Goal: Information Seeking & Learning: Learn about a topic

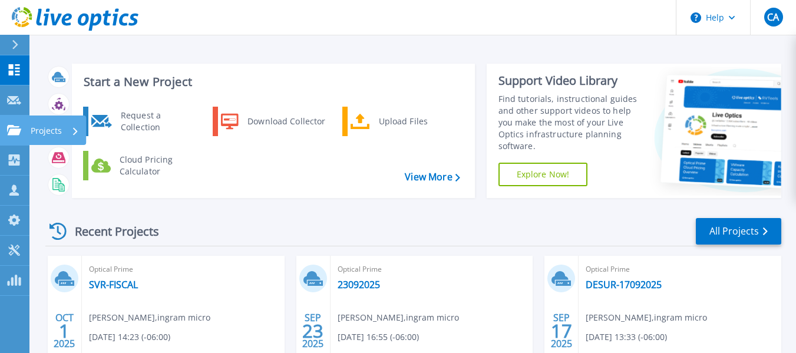
click at [38, 131] on p "Projects" at bounding box center [46, 131] width 31 height 31
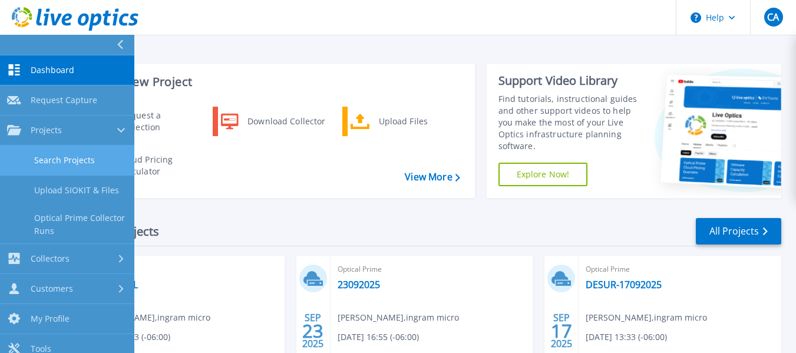
click at [93, 174] on link "Search Projects" at bounding box center [67, 161] width 134 height 30
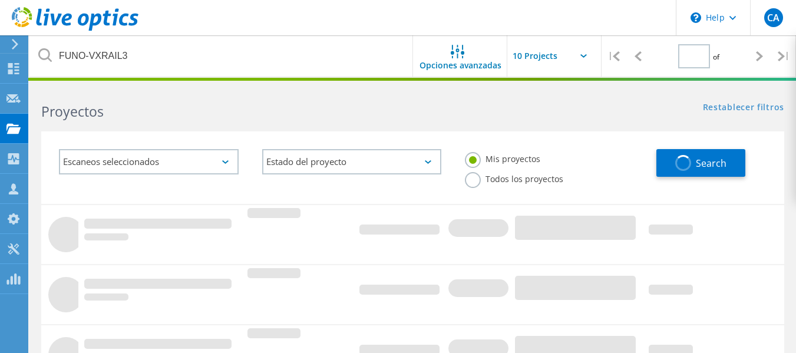
type input "1"
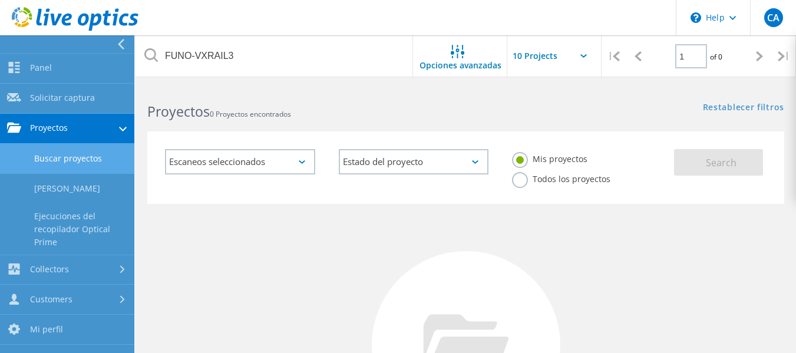
click at [73, 164] on link "Buscar proyectos" at bounding box center [67, 159] width 134 height 30
click at [97, 157] on link "Buscar proyectos" at bounding box center [67, 159] width 134 height 30
click at [97, 158] on link "Buscar proyectos" at bounding box center [67, 159] width 134 height 30
click at [387, 119] on h2 "Proyectos 0 Proyectos encontrados" at bounding box center [300, 111] width 306 height 19
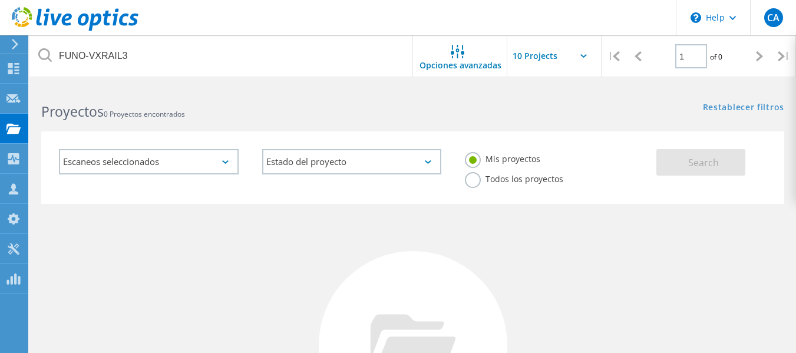
click at [478, 180] on label "Todos los proyectos" at bounding box center [514, 177] width 98 height 11
click at [0, 0] on input "Todos los proyectos" at bounding box center [0, 0] width 0 height 0
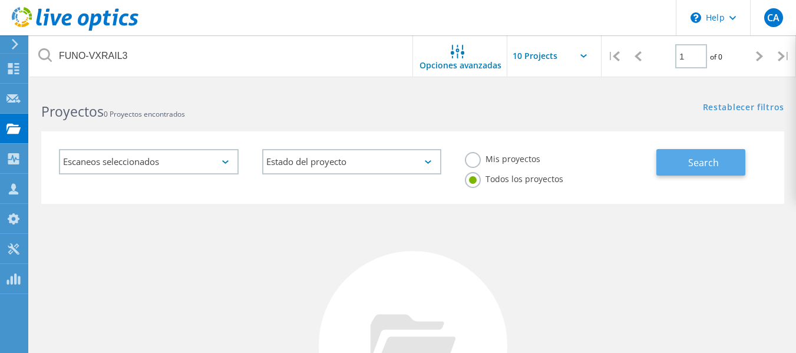
click at [712, 168] on span "Search" at bounding box center [703, 162] width 31 height 13
click at [52, 55] on div "FUNO-VXRAIL3" at bounding box center [221, 55] width 384 height 41
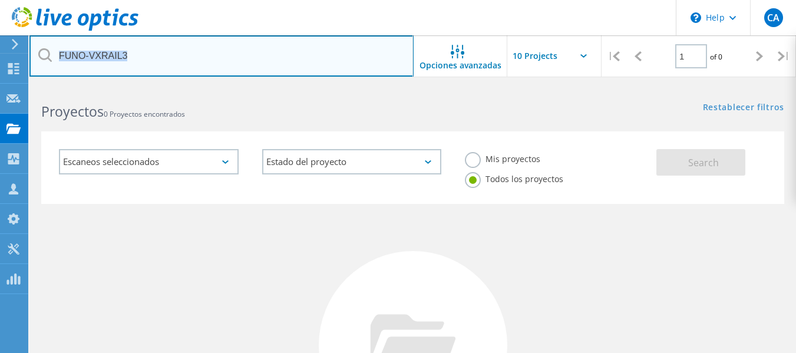
click at [189, 65] on input "FUNO-VXRAIL3" at bounding box center [221, 55] width 384 height 41
drag, startPoint x: 163, startPoint y: 60, endPoint x: 5, endPoint y: 47, distance: 159.1
click at [5, 85] on div "\n Help Explore Helpful Articles Contact Support CA Miembro de grupo de asociad…" at bounding box center [398, 321] width 796 height 472
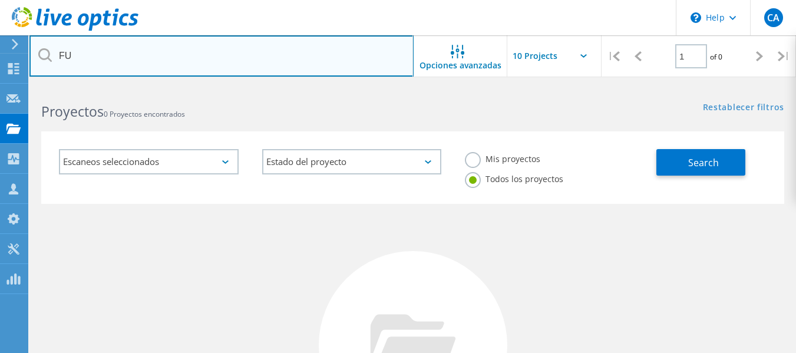
type input "F"
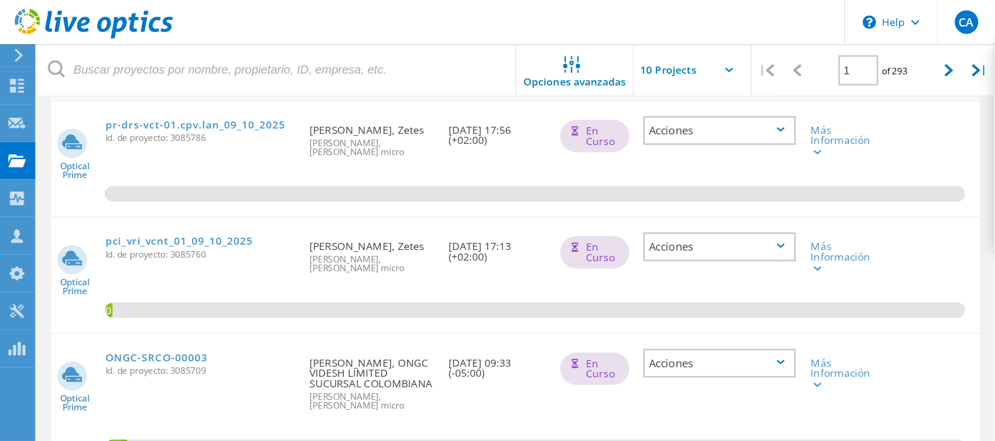
scroll to position [177, 0]
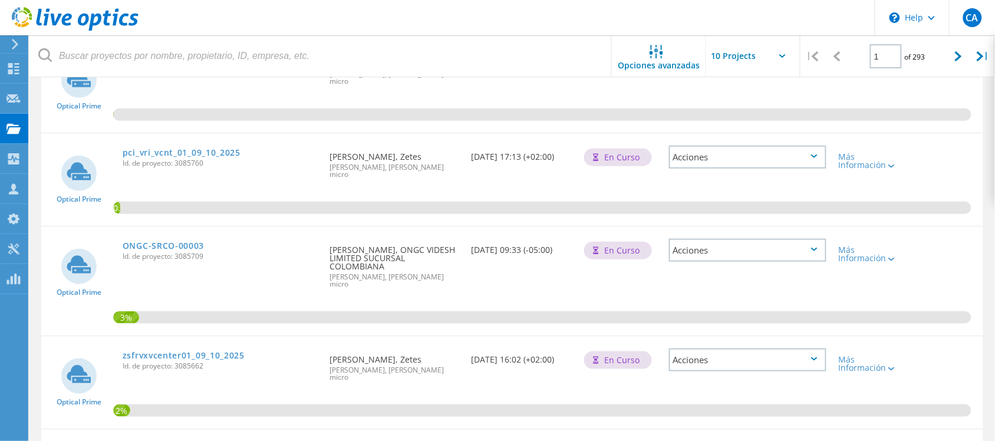
drag, startPoint x: 797, startPoint y: 0, endPoint x: 628, endPoint y: 206, distance: 266.4
click at [628, 206] on div "0.86%" at bounding box center [512, 180] width 942 height 92
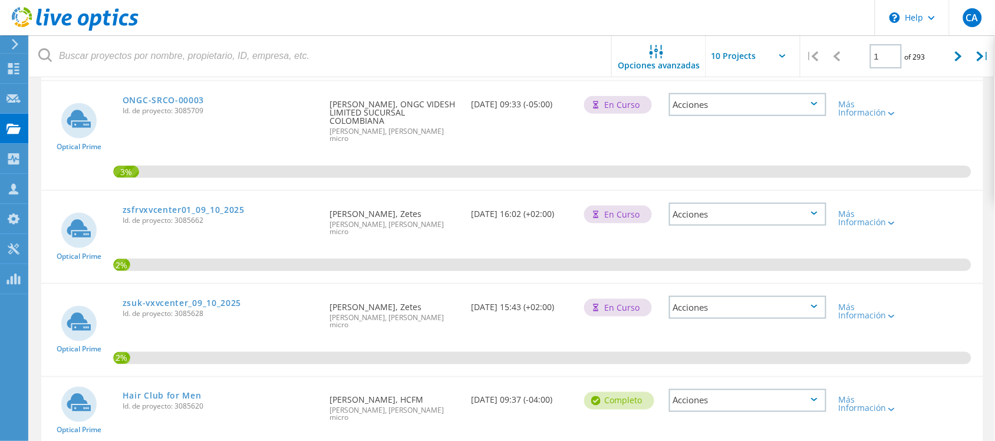
scroll to position [0, 0]
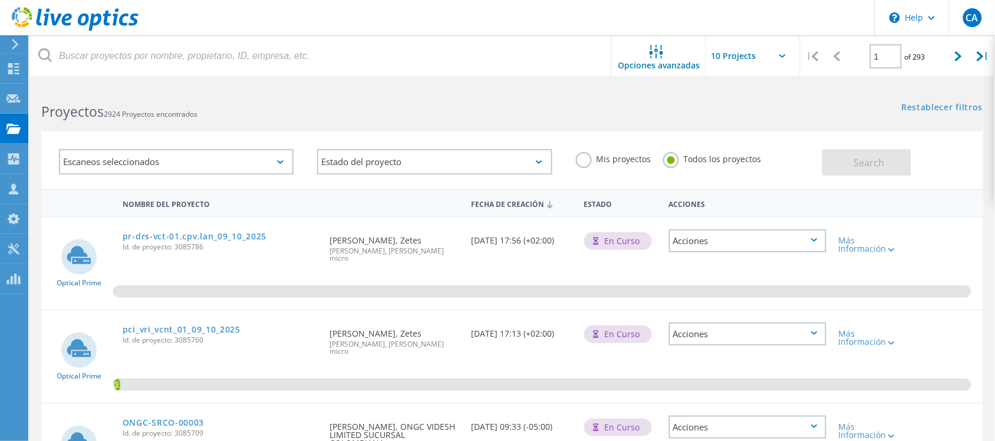
click at [152, 111] on span "2924 Proyectos encontrados" at bounding box center [151, 114] width 94 height 10
click at [339, 122] on div "Escaneos seleccionados Estado del proyecto En curso completo Publicado el Anóni…" at bounding box center [511, 153] width 965 height 72
click at [805, 60] on div at bounding box center [959, 56] width 24 height 42
type input "2"
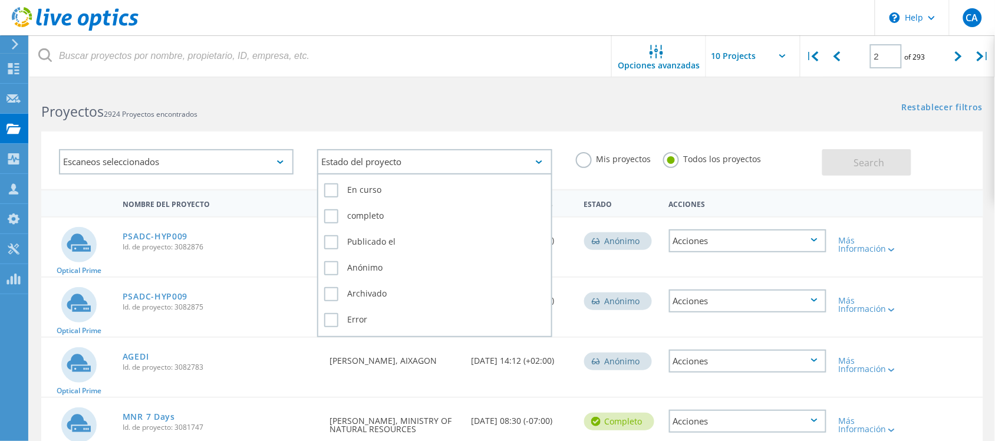
click at [547, 160] on div "Estado del proyecto" at bounding box center [434, 161] width 235 height 25
click at [341, 237] on label "Publicado el" at bounding box center [434, 242] width 220 height 14
click at [0, 0] on input "Publicado el" at bounding box center [0, 0] width 0 height 0
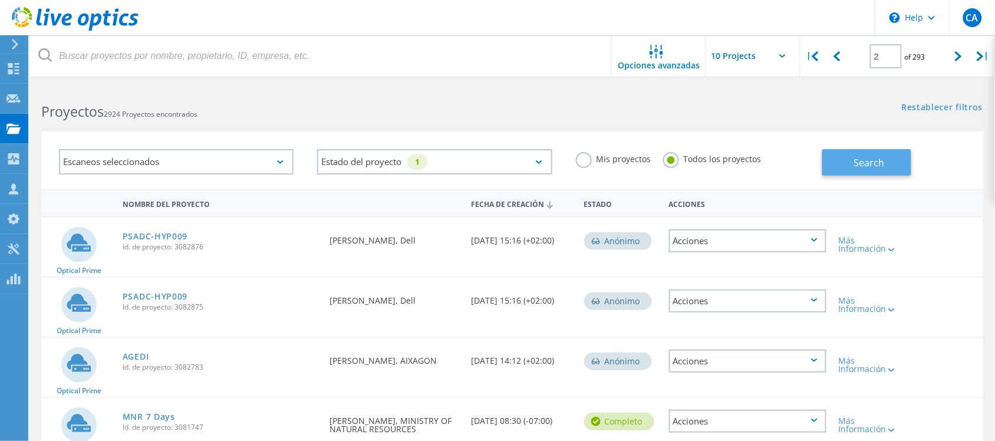
click at [805, 165] on span "Search" at bounding box center [868, 162] width 31 height 13
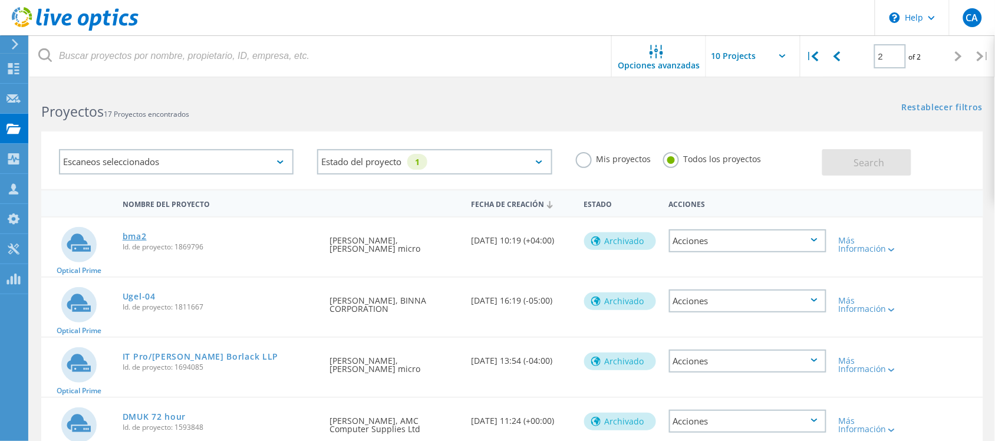
click at [130, 233] on link "bma2" at bounding box center [135, 236] width 24 height 8
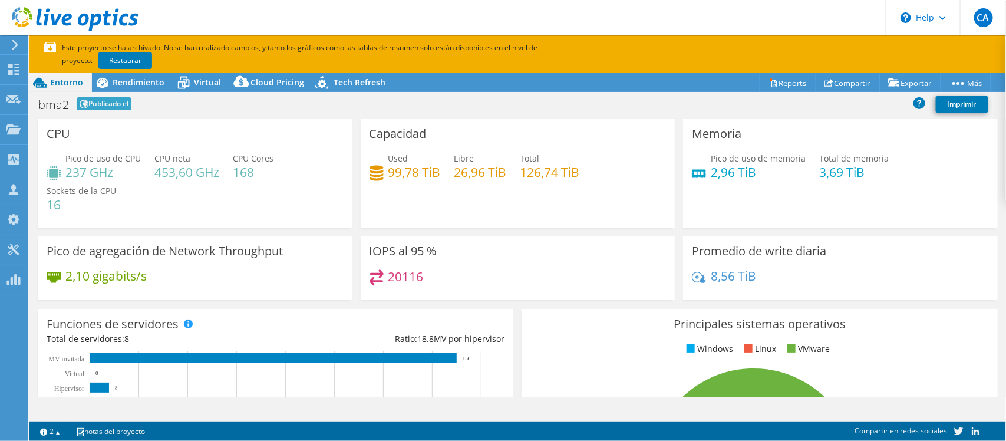
select select "USD"
click at [98, 62] on link "Restaurar" at bounding box center [125, 60] width 54 height 17
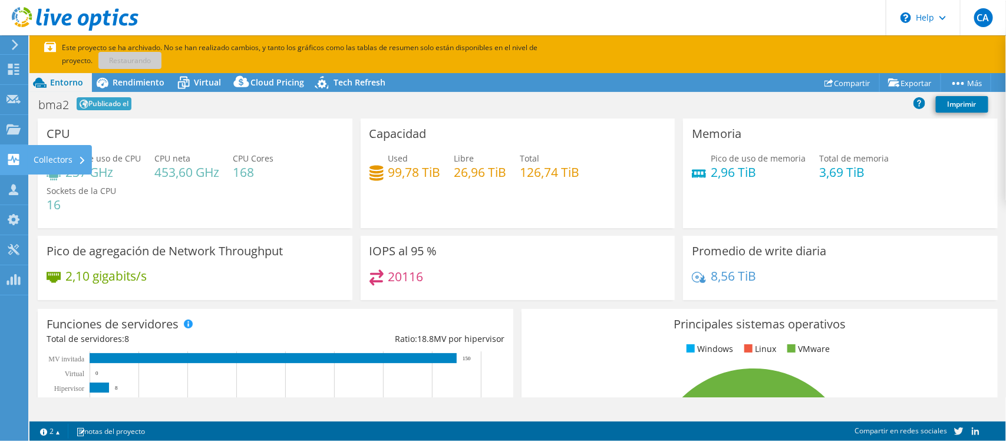
click at [18, 162] on use at bounding box center [13, 159] width 11 height 11
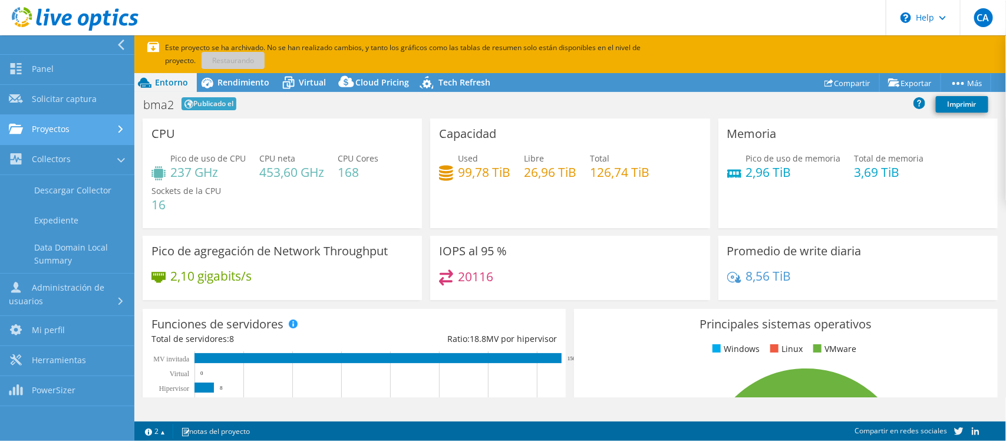
click at [83, 122] on link "Proyectos" at bounding box center [67, 130] width 134 height 30
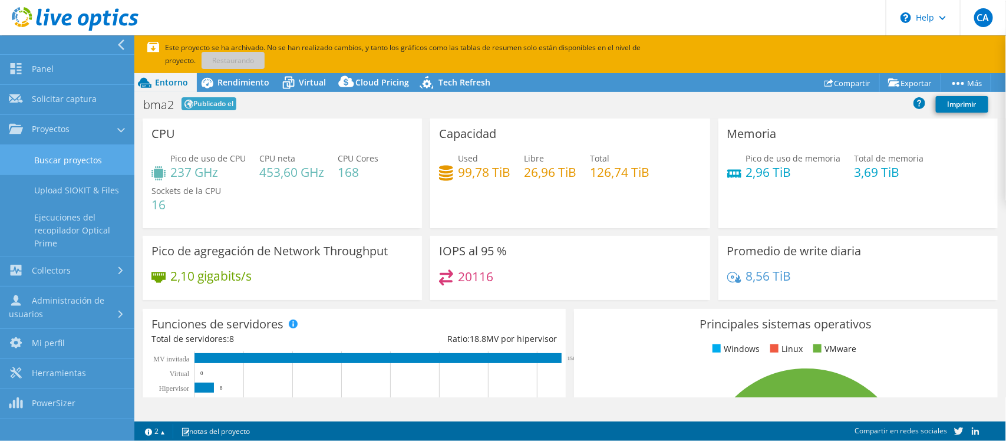
click at [104, 155] on link "Buscar proyectos" at bounding box center [67, 160] width 134 height 30
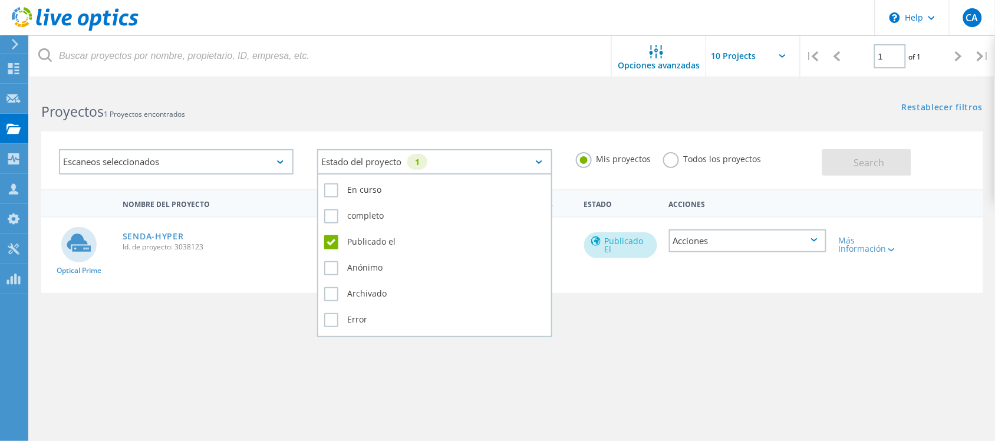
click at [535, 160] on div "Estado del proyecto 1" at bounding box center [434, 161] width 235 height 25
click at [337, 239] on label "Publicado el" at bounding box center [434, 242] width 220 height 14
click at [0, 0] on input "Publicado el" at bounding box center [0, 0] width 0 height 0
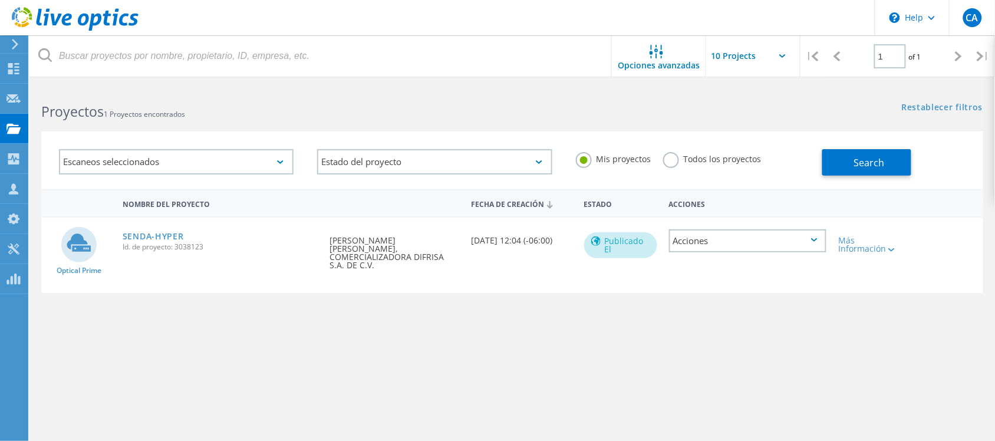
click at [393, 121] on div "Escaneos seleccionados Estado del proyecto En curso completo Publicado el Anóni…" at bounding box center [511, 153] width 965 height 72
click at [850, 173] on button "Search" at bounding box center [866, 162] width 89 height 27
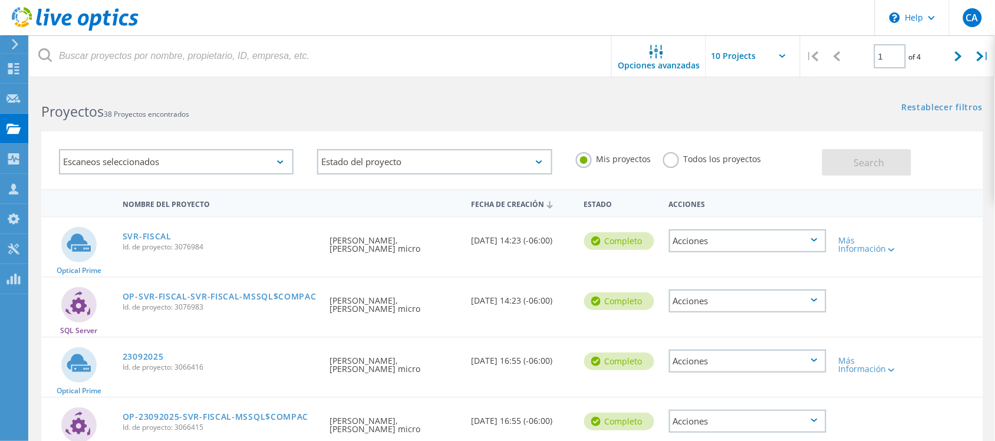
click at [672, 157] on label "Todos los proyectos" at bounding box center [712, 157] width 98 height 11
click at [0, 0] on input "Todos los proyectos" at bounding box center [0, 0] width 0 height 0
click at [863, 168] on span "Search" at bounding box center [868, 162] width 31 height 13
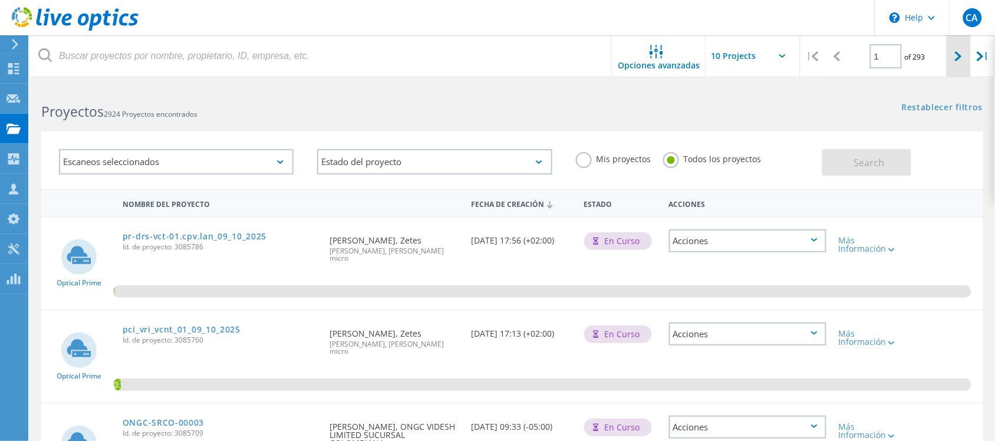
click at [952, 62] on div at bounding box center [959, 56] width 24 height 42
type input "2"
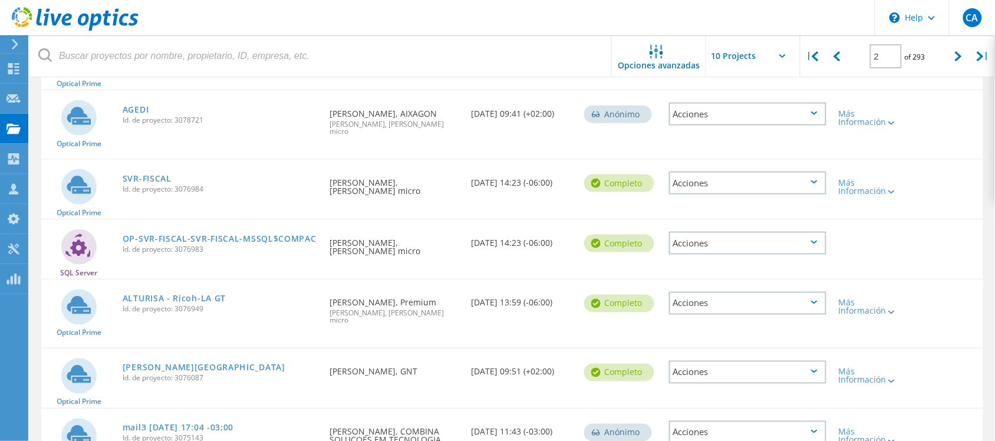
scroll to position [368, 0]
click at [152, 173] on link "SVR-FISCAL" at bounding box center [147, 177] width 49 height 8
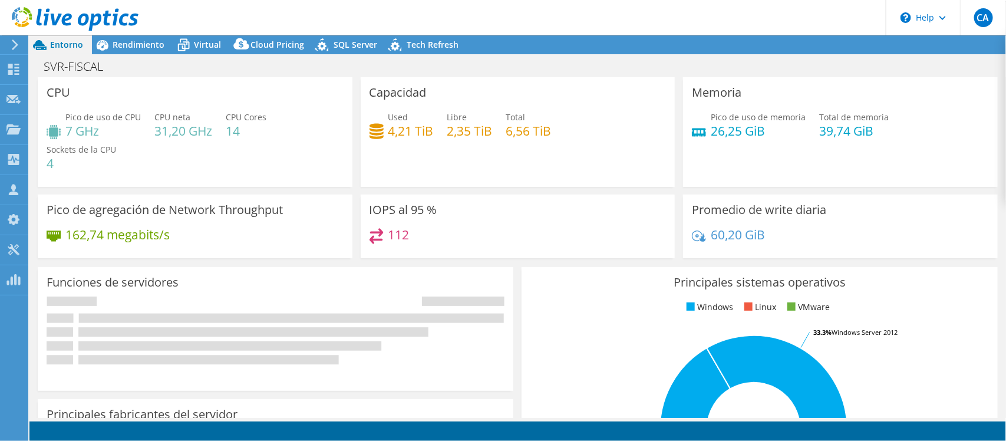
select select "USD"
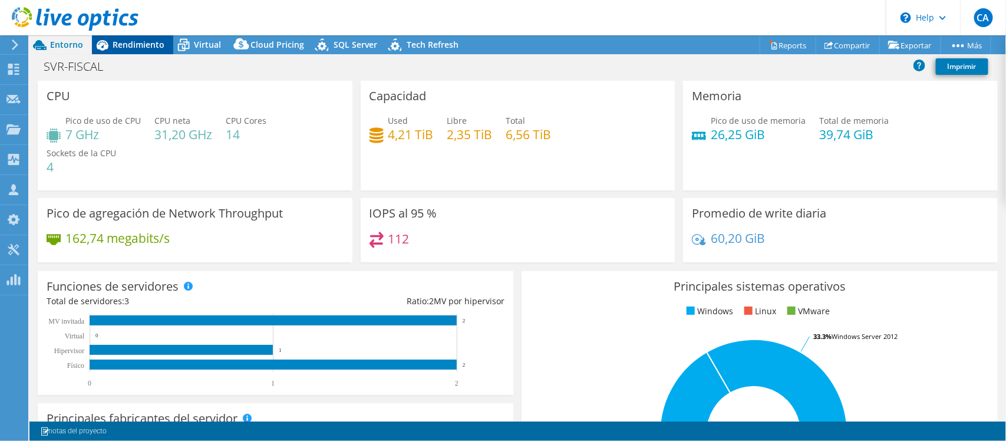
click at [136, 45] on span "Rendimiento" at bounding box center [139, 44] width 52 height 11
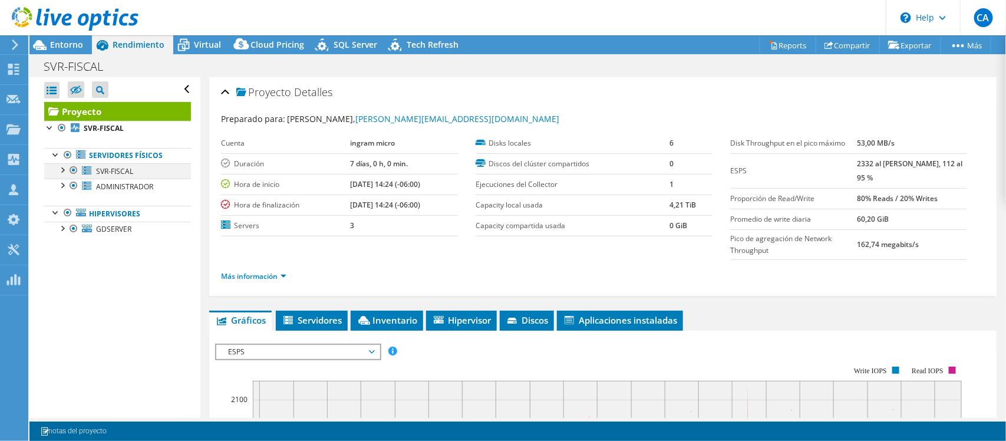
click at [64, 172] on div at bounding box center [62, 169] width 12 height 12
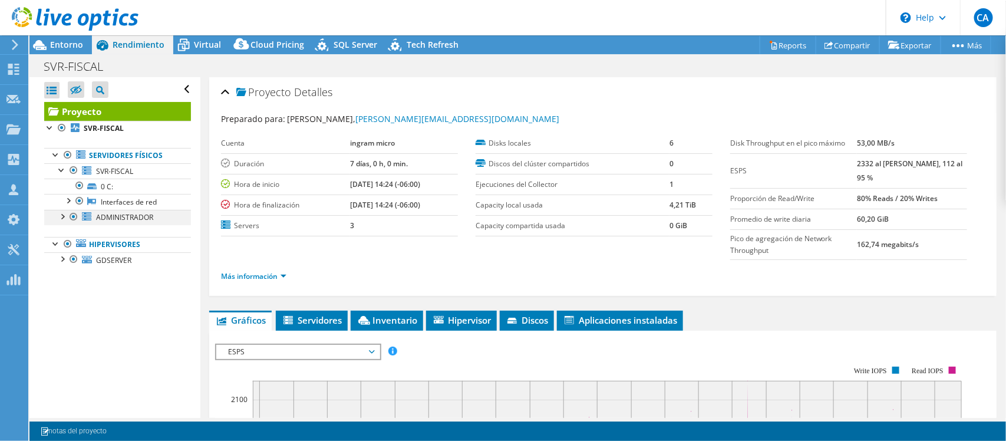
click at [63, 217] on div at bounding box center [62, 216] width 12 height 12
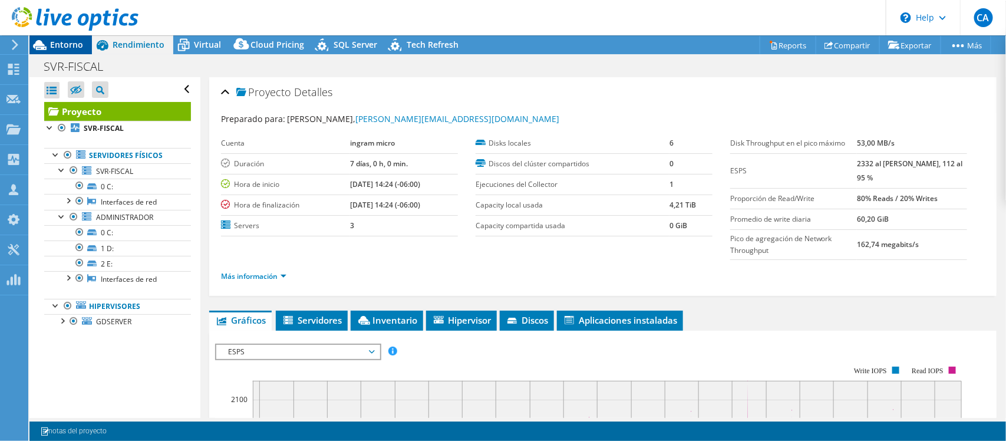
click at [71, 51] on div "Entorno" at bounding box center [60, 44] width 62 height 19
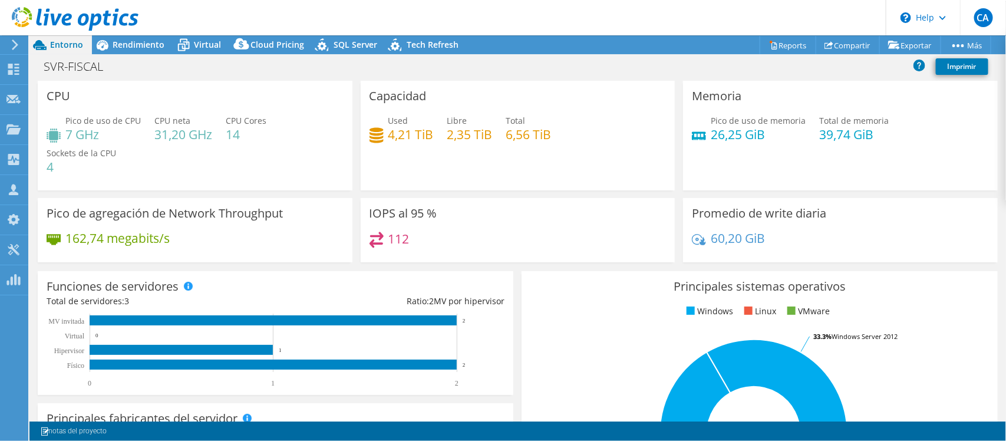
click at [599, 269] on div "Principales sistemas operativos Windows Linux VMware 33.3% Windows Server 2019 …" at bounding box center [759, 412] width 484 height 291
click at [784, 48] on link "Reports" at bounding box center [788, 45] width 57 height 18
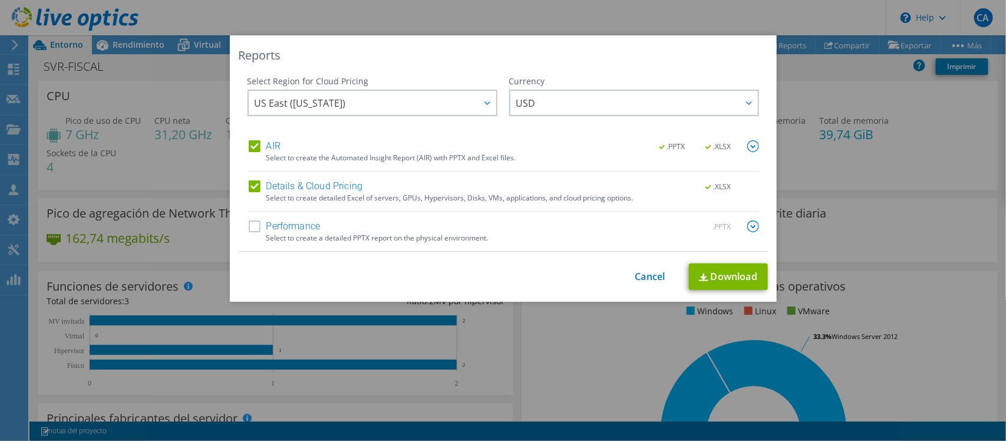
click at [249, 230] on label "Performance" at bounding box center [285, 226] width 72 height 12
click at [0, 0] on input "Performance" at bounding box center [0, 0] width 0 height 0
click at [757, 281] on link "Download" at bounding box center [728, 276] width 79 height 27
click at [843, 78] on div "Reports Select Region for Cloud Pricing Asia Pacific (Hong Kong) Asia Pacific (…" at bounding box center [503, 220] width 1006 height 370
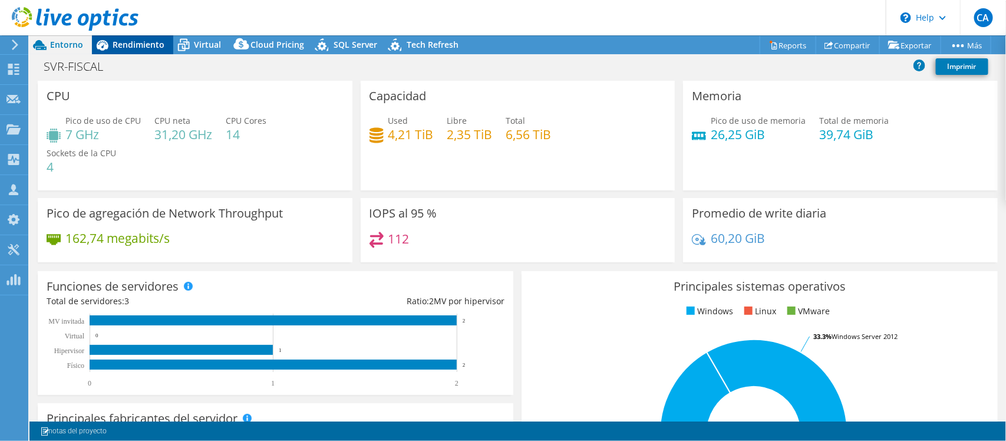
click at [142, 46] on span "Rendimiento" at bounding box center [139, 44] width 52 height 11
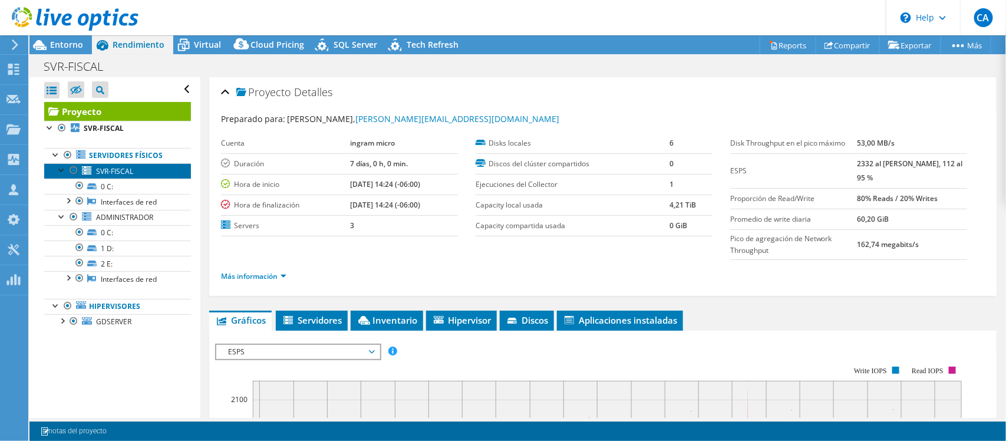
click at [124, 173] on span "SVR-FISCAL" at bounding box center [114, 171] width 37 height 10
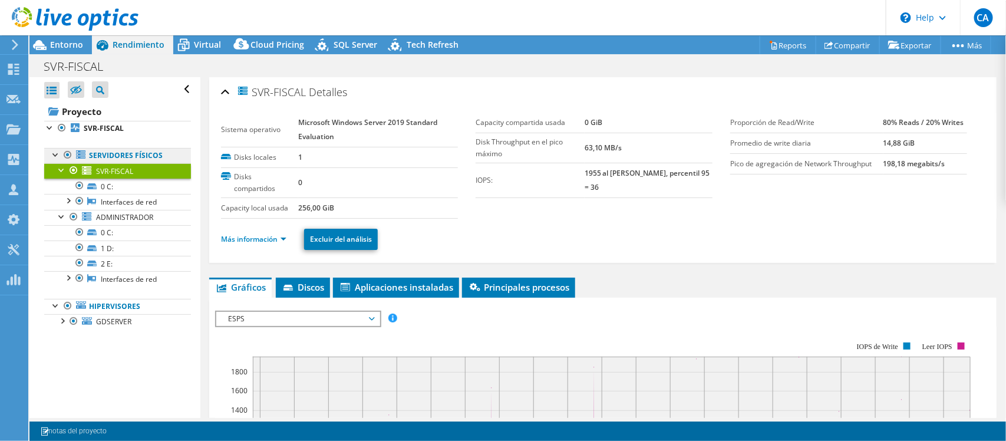
click at [127, 160] on link "Servidores físicos" at bounding box center [117, 155] width 147 height 15
click at [197, 47] on span "Virtual" at bounding box center [207, 44] width 27 height 11
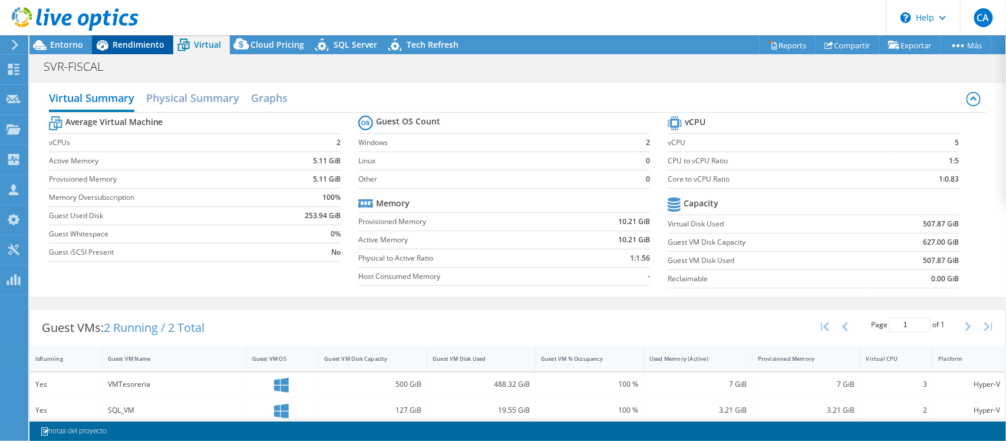
click at [140, 49] on span "Rendimiento" at bounding box center [139, 44] width 52 height 11
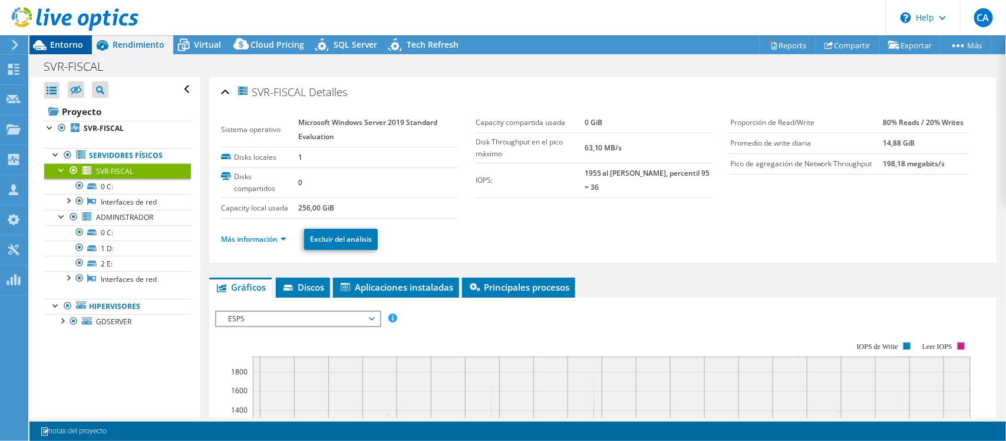
click at [65, 45] on span "Entorno" at bounding box center [66, 44] width 33 height 11
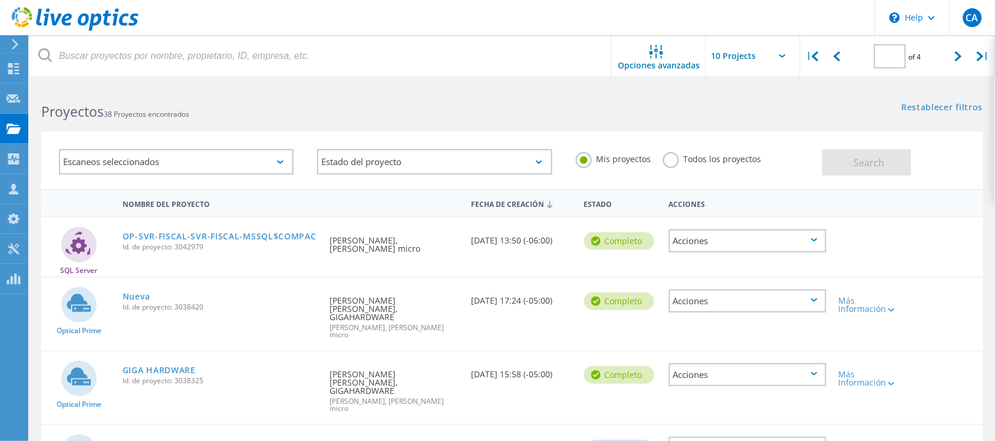
type input "2"
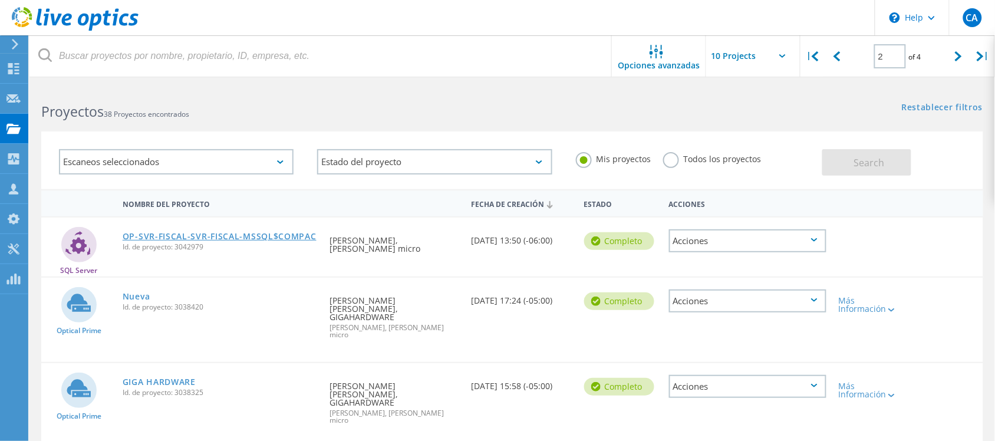
click at [269, 239] on link "OP-SVR-FISCAL-SVR-FISCAL-MSSQL$COMPAC" at bounding box center [220, 236] width 194 height 8
click at [843, 56] on div at bounding box center [837, 56] width 24 height 42
type input "1"
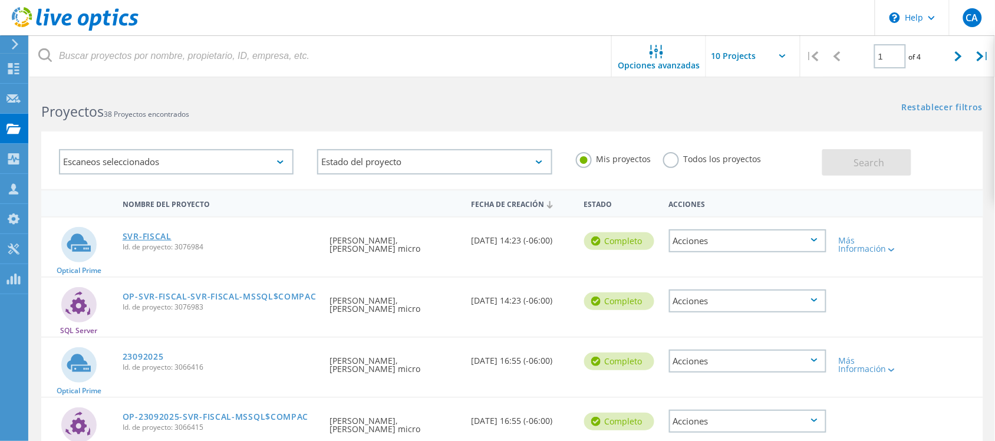
click at [153, 235] on link "SVR-FISCAL" at bounding box center [147, 236] width 49 height 8
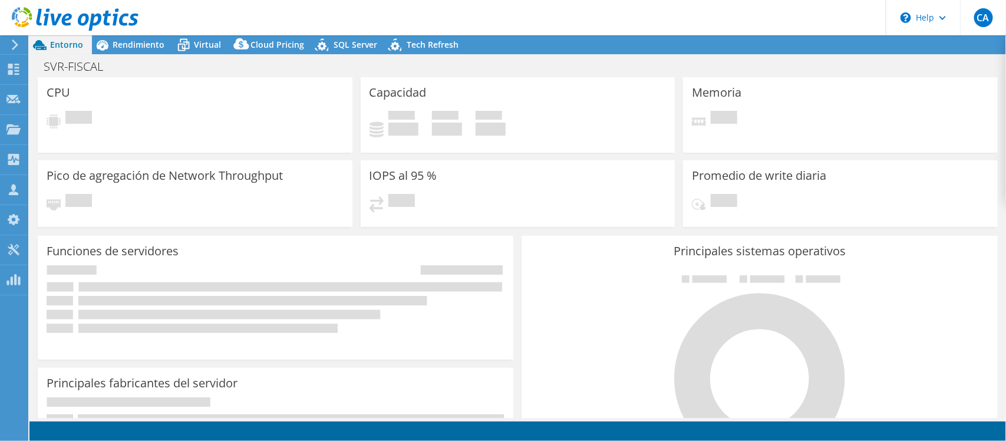
select select "USD"
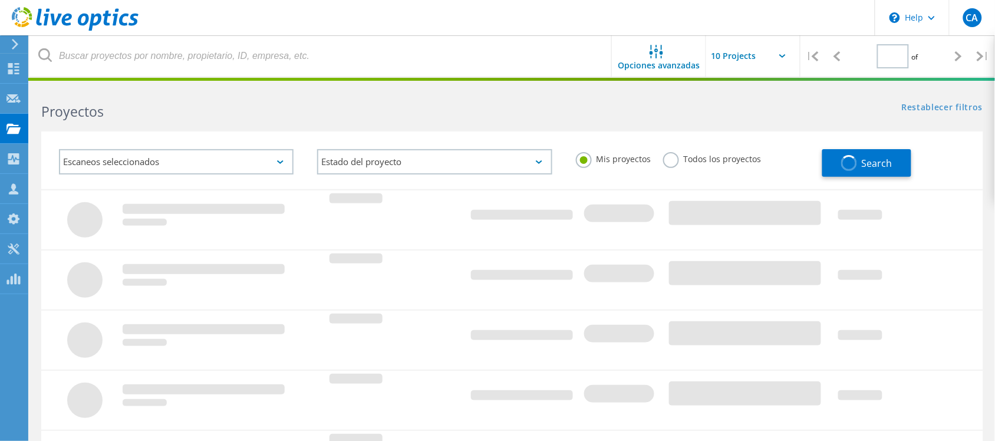
type input "1"
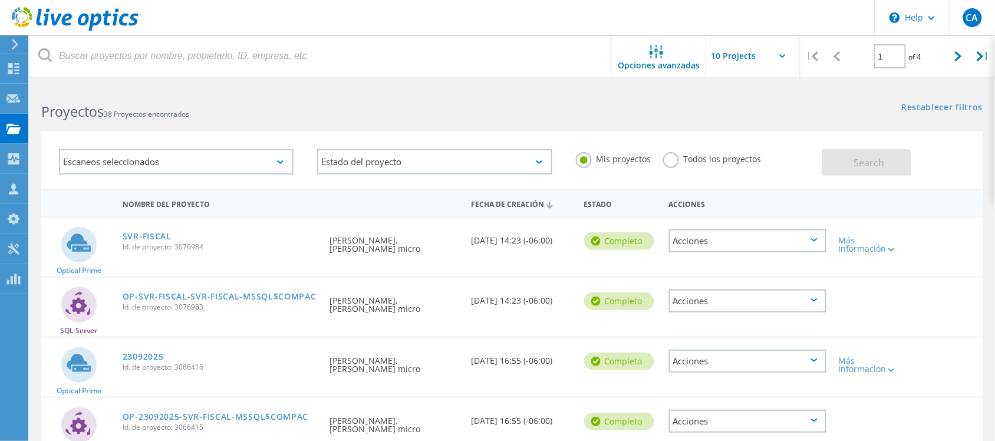
click at [819, 240] on div "Acciones" at bounding box center [748, 240] width 158 height 23
click at [809, 231] on div "Detalles del proyecto" at bounding box center [748, 232] width 156 height 18
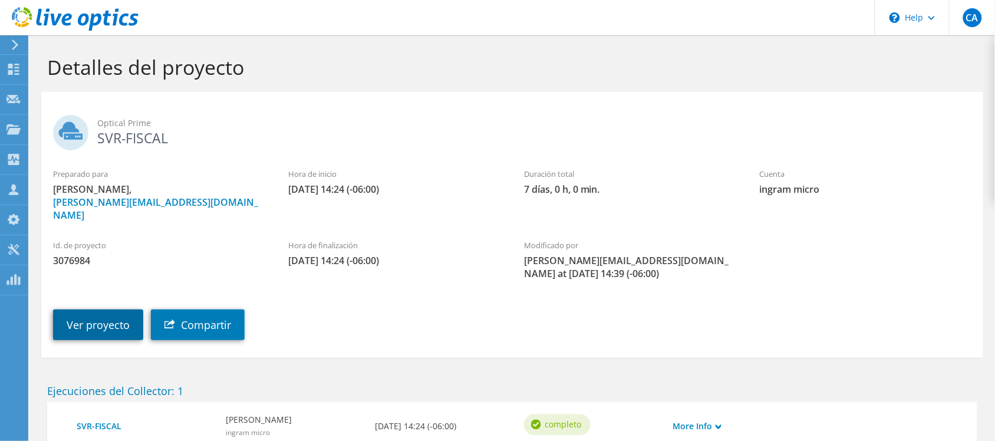
click at [121, 316] on link "Ver proyecto" at bounding box center [98, 324] width 90 height 31
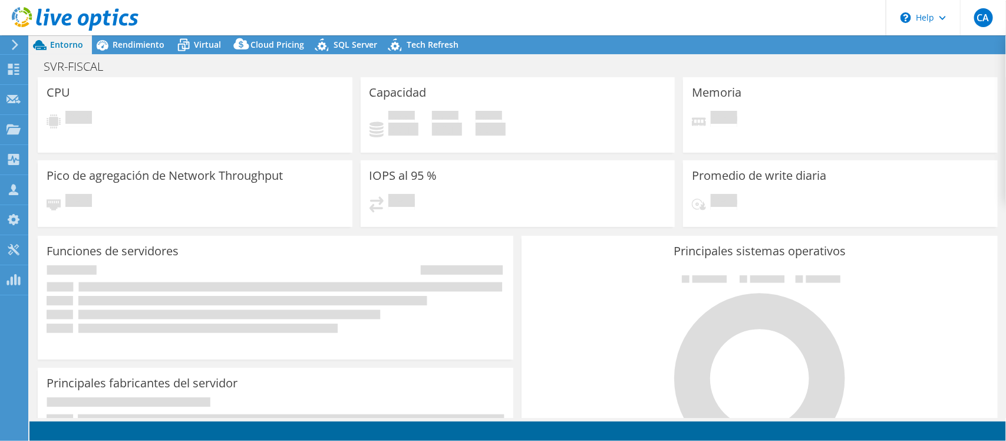
select select "USD"
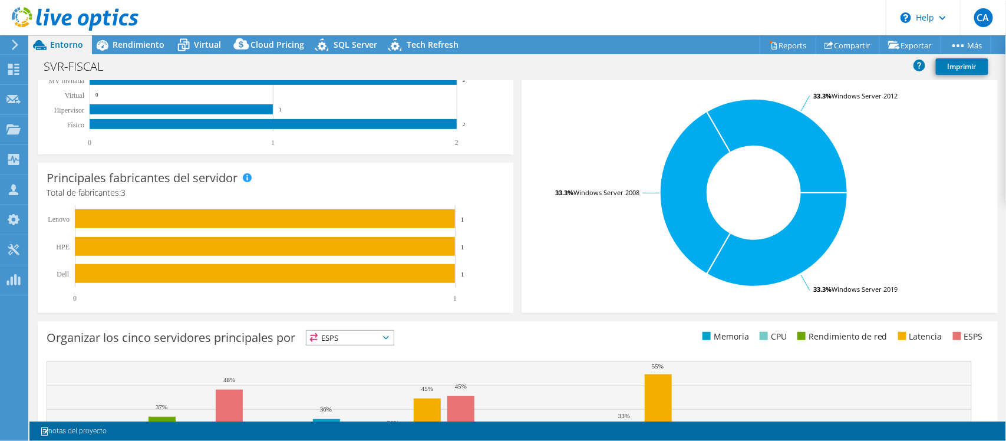
scroll to position [295, 0]
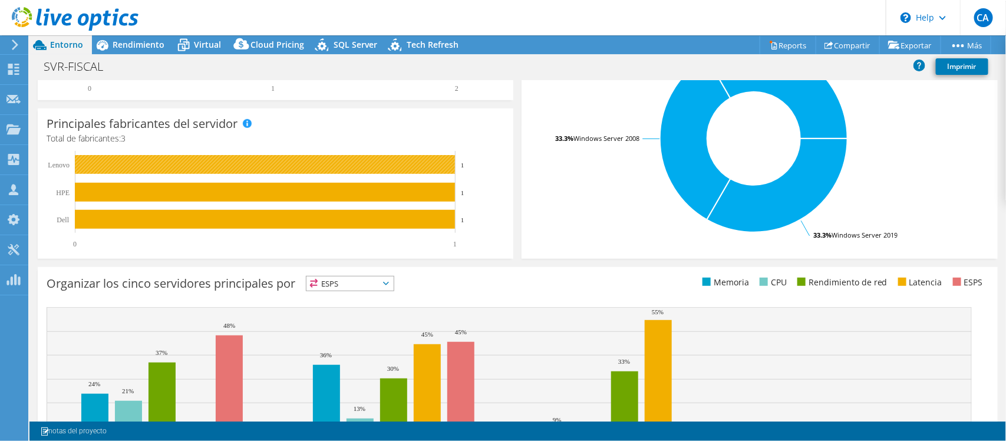
click at [378, 164] on rect at bounding box center [265, 164] width 380 height 19
click at [347, 171] on rect at bounding box center [265, 164] width 380 height 19
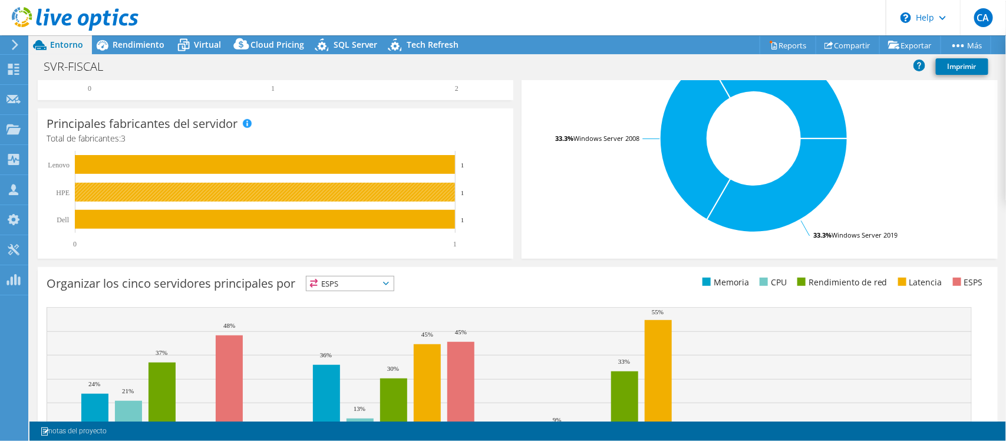
click at [346, 197] on rect at bounding box center [265, 192] width 380 height 19
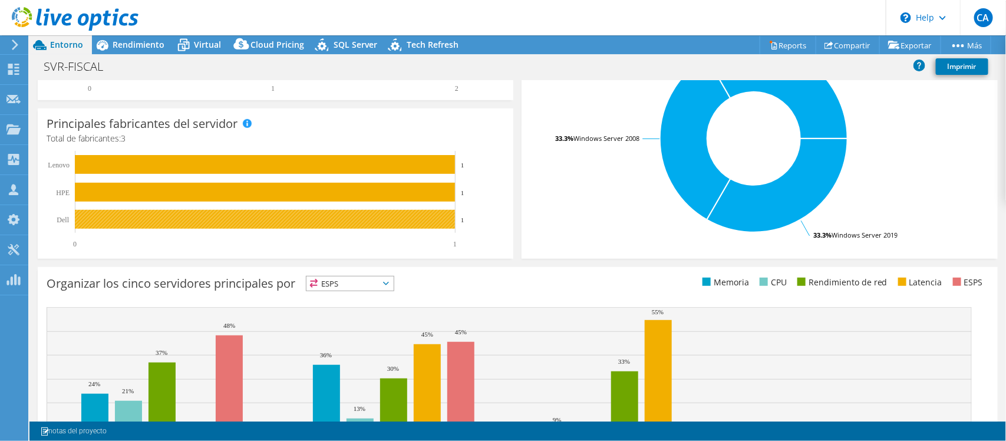
click at [340, 220] on rect at bounding box center [265, 219] width 380 height 19
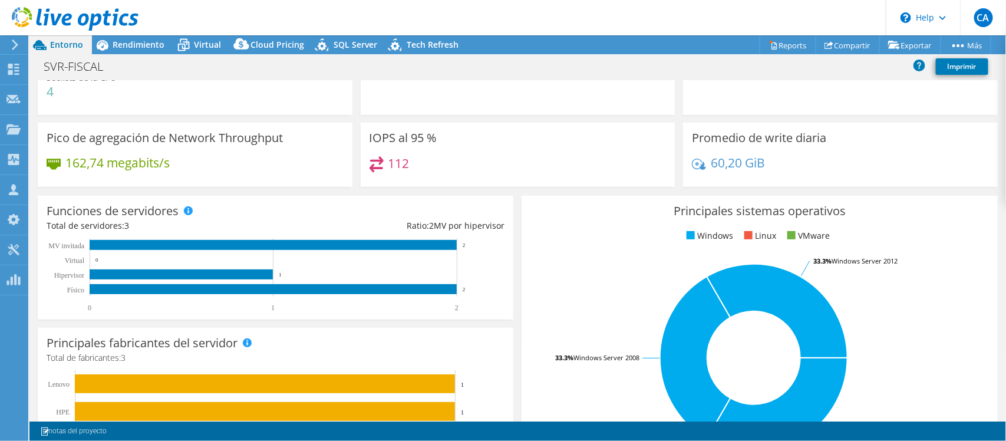
scroll to position [0, 0]
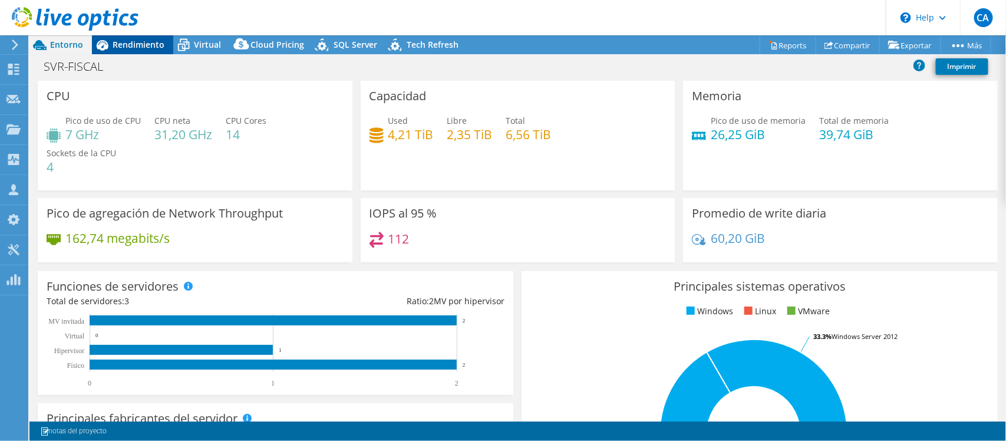
click at [139, 51] on div "Rendimiento" at bounding box center [132, 44] width 81 height 19
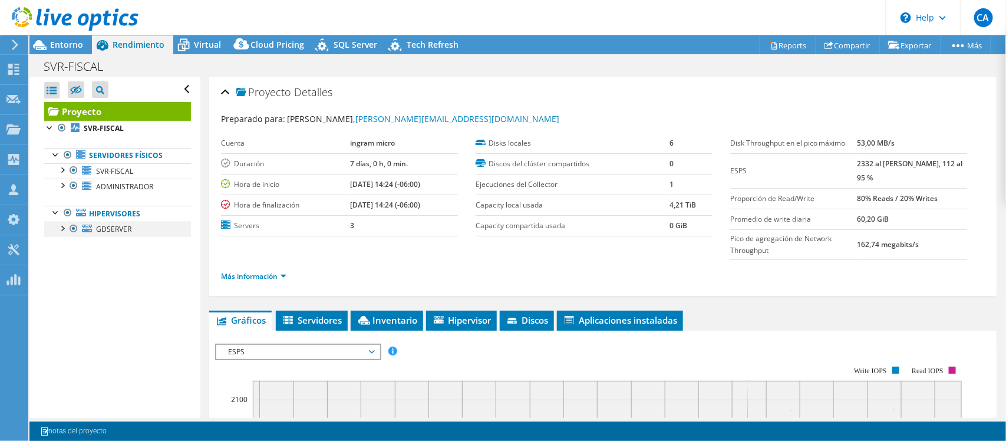
click at [61, 230] on div at bounding box center [62, 228] width 12 height 12
click at [66, 186] on div at bounding box center [62, 185] width 12 height 12
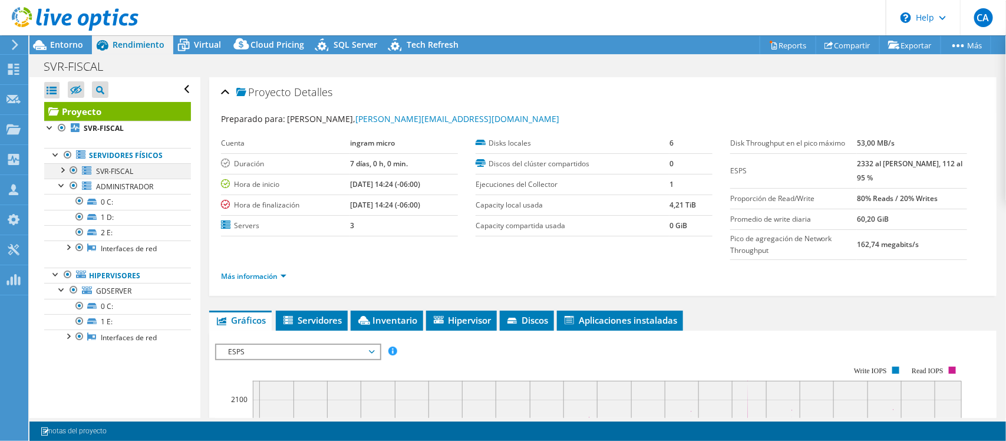
click at [62, 173] on div at bounding box center [62, 169] width 12 height 12
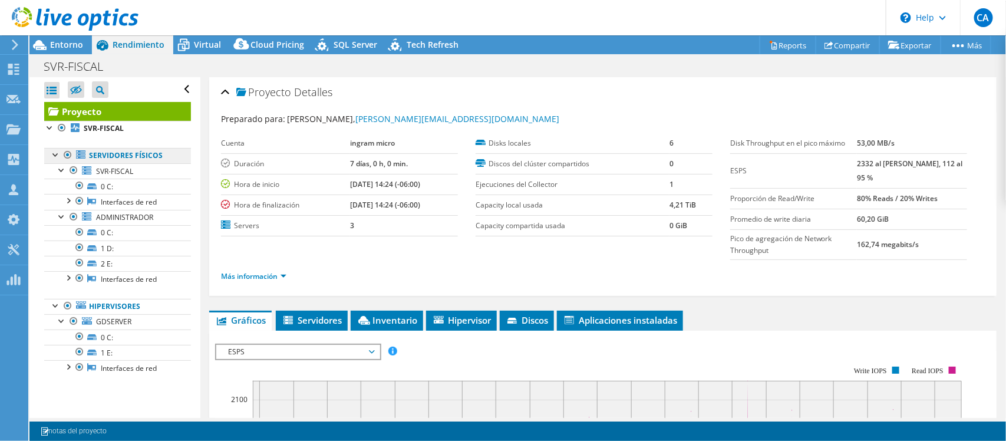
click at [133, 154] on link "Servidores físicos" at bounding box center [117, 155] width 147 height 15
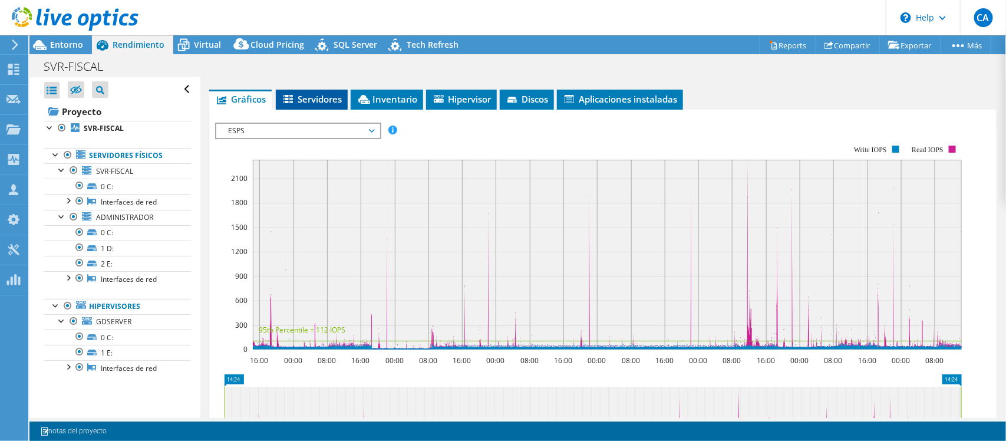
click at [334, 98] on span "Servidores" at bounding box center [312, 99] width 60 height 12
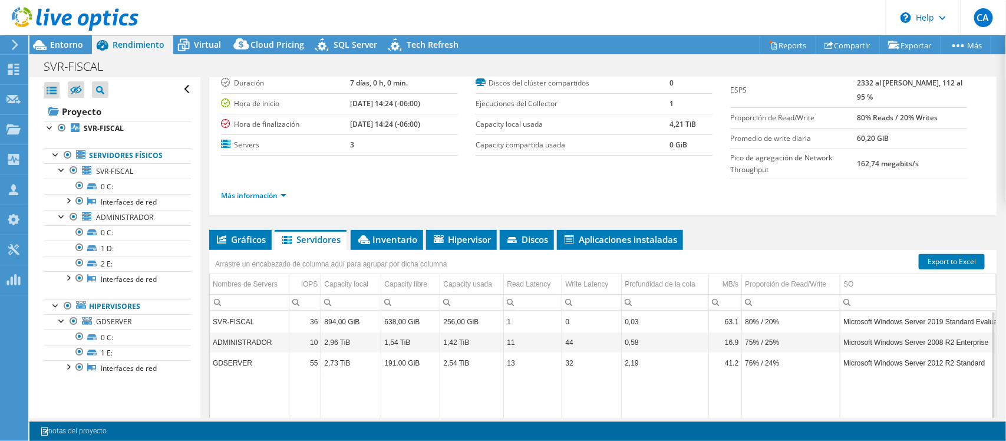
scroll to position [208, 0]
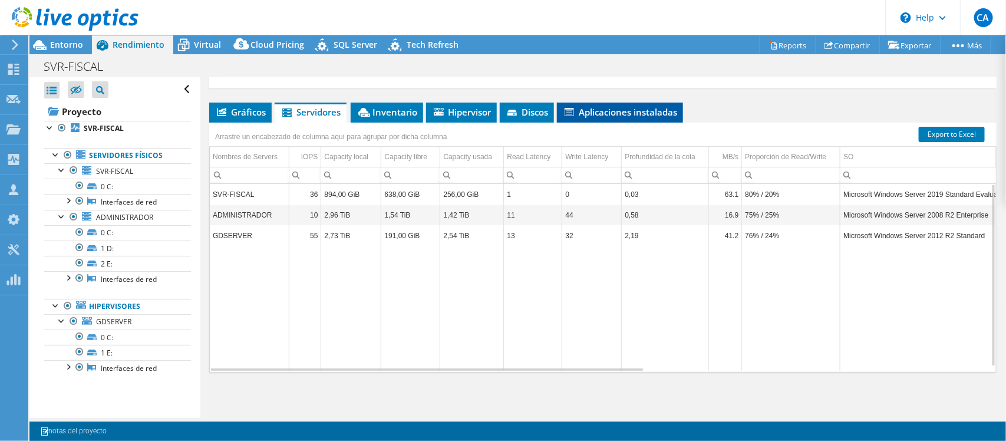
click at [642, 121] on li "Aplicaciones instaladas" at bounding box center [620, 113] width 126 height 20
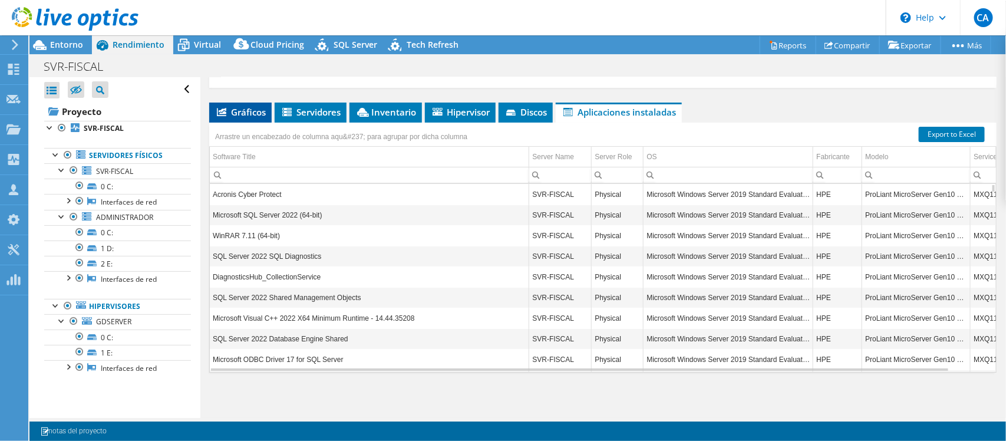
click at [258, 116] on span "Gráficos" at bounding box center [240, 112] width 51 height 12
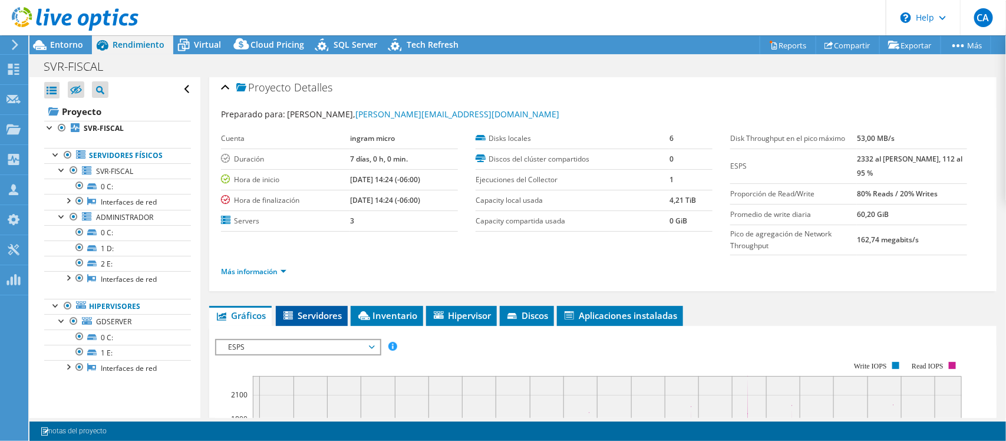
scroll to position [0, 0]
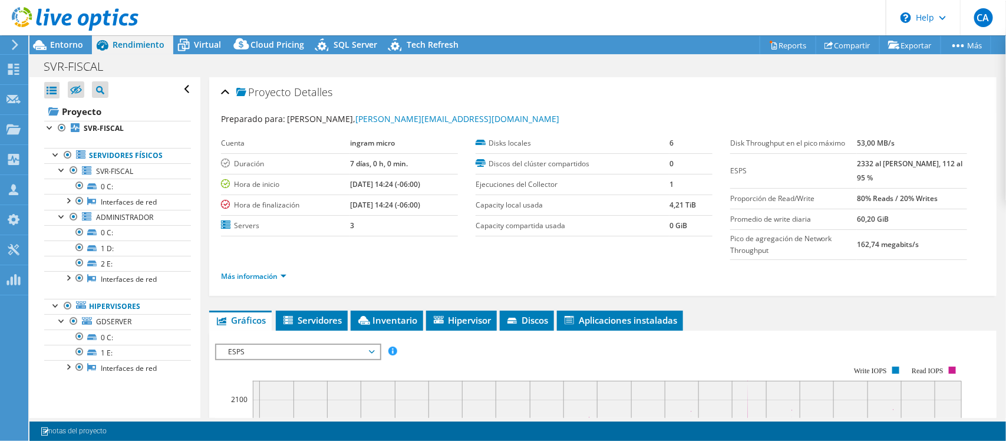
click at [226, 90] on div "Proyecto Detalles" at bounding box center [603, 92] width 764 height 25
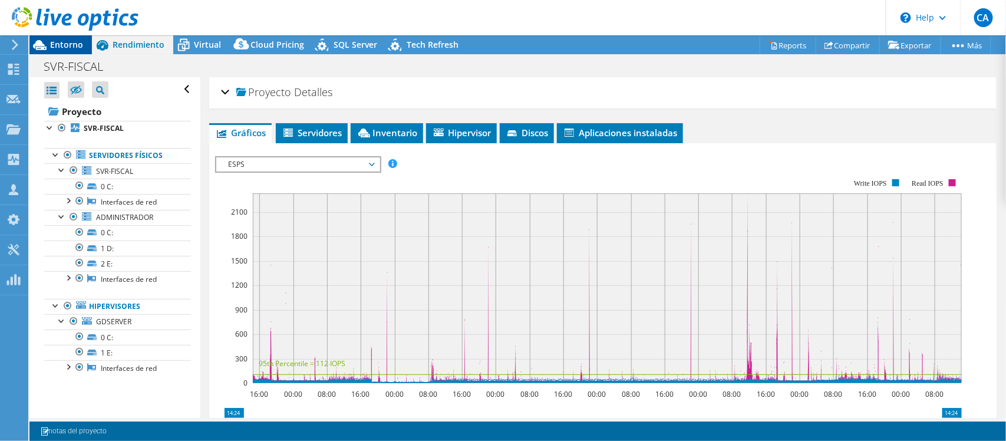
click at [59, 42] on span "Entorno" at bounding box center [66, 44] width 33 height 11
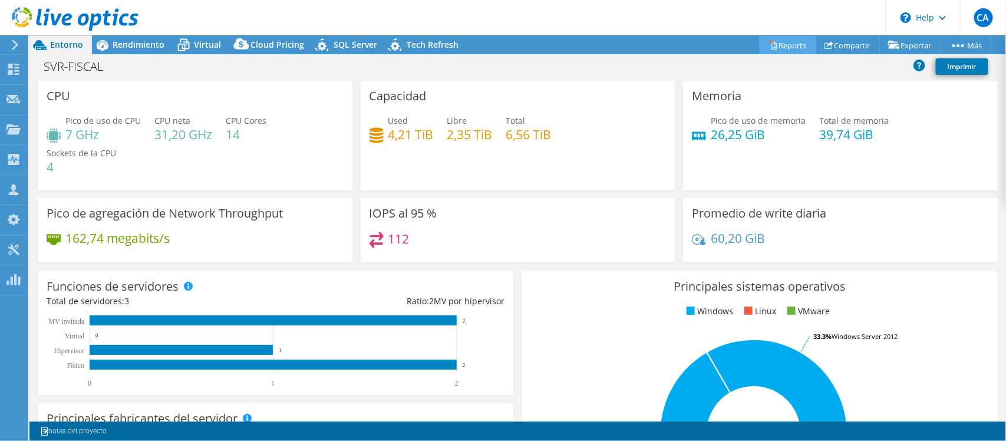
click at [789, 43] on link "Reports" at bounding box center [788, 45] width 57 height 18
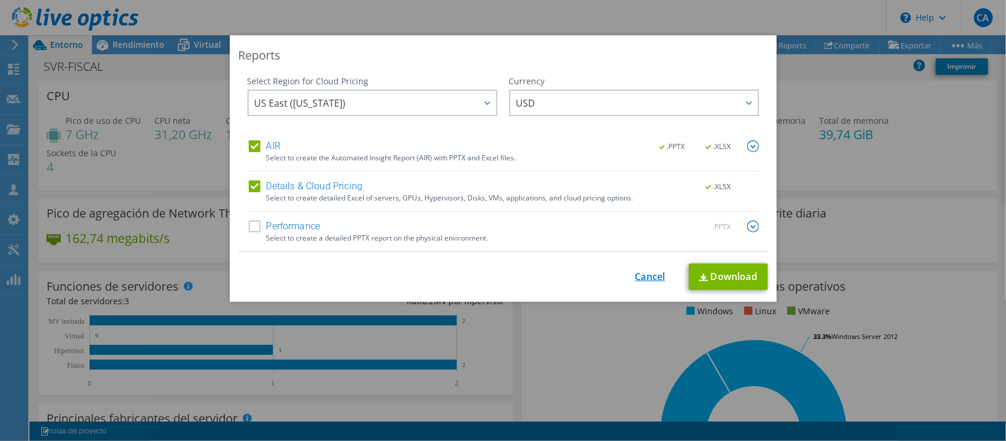
click at [649, 280] on link "Cancel" at bounding box center [650, 276] width 30 height 11
